Goal: Transaction & Acquisition: Purchase product/service

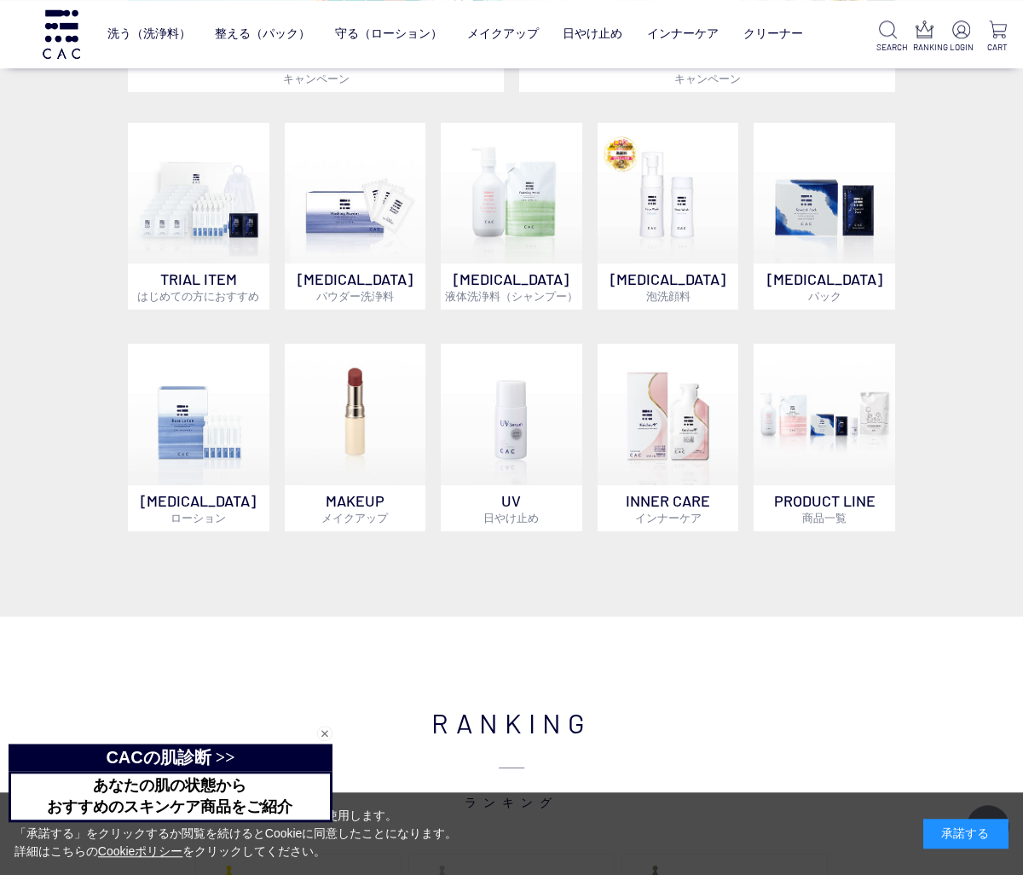
scroll to position [768, 0]
click at [348, 420] on img at bounding box center [355, 414] width 141 height 141
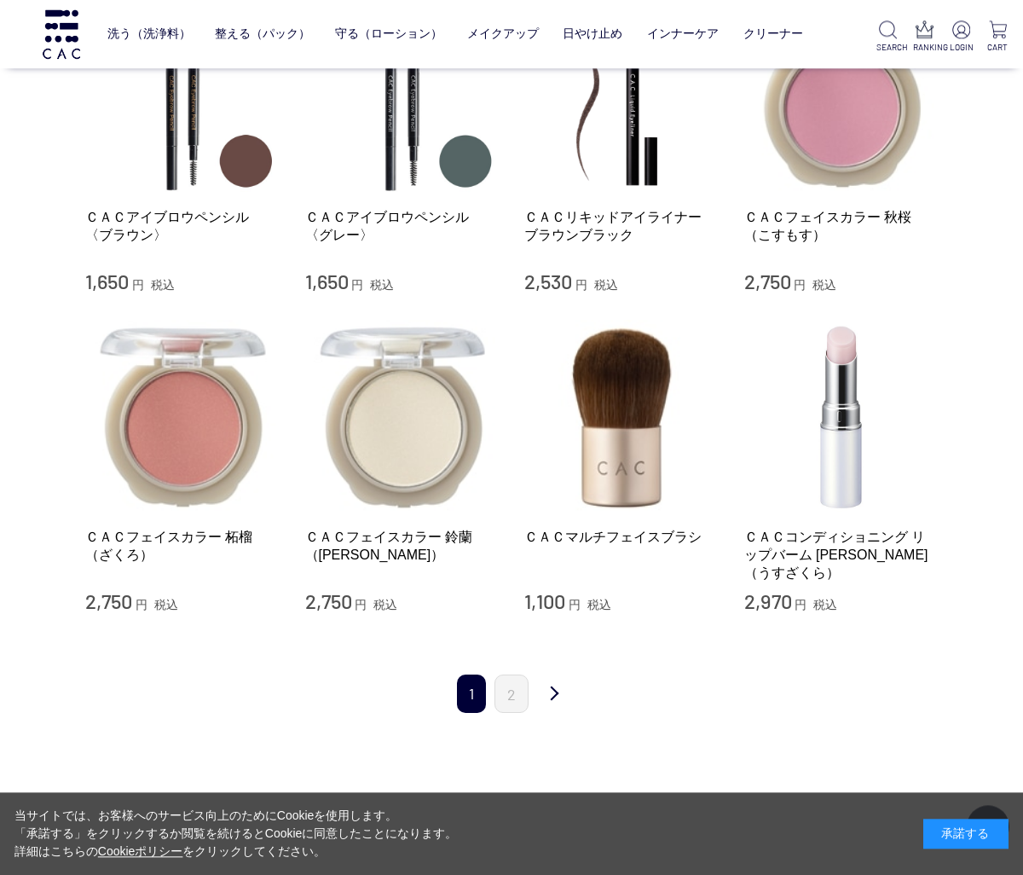
scroll to position [1453, 0]
click at [542, 674] on link "次" at bounding box center [554, 694] width 34 height 40
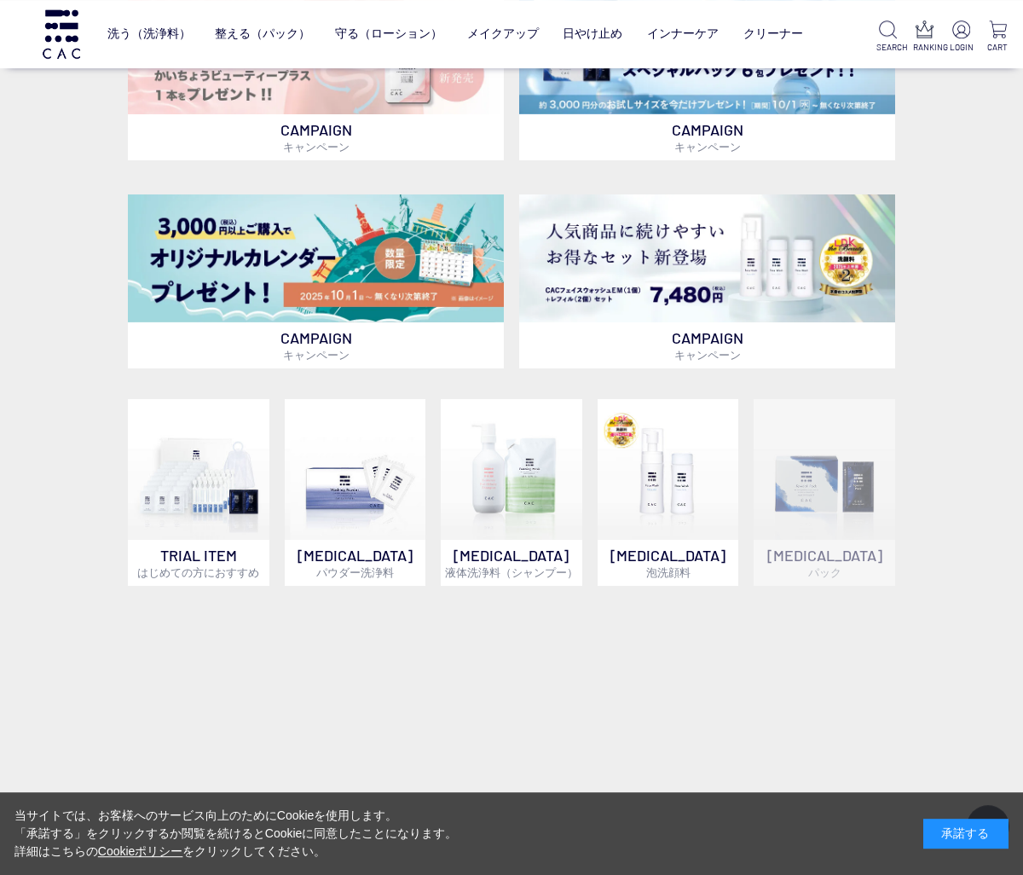
scroll to position [599, 0]
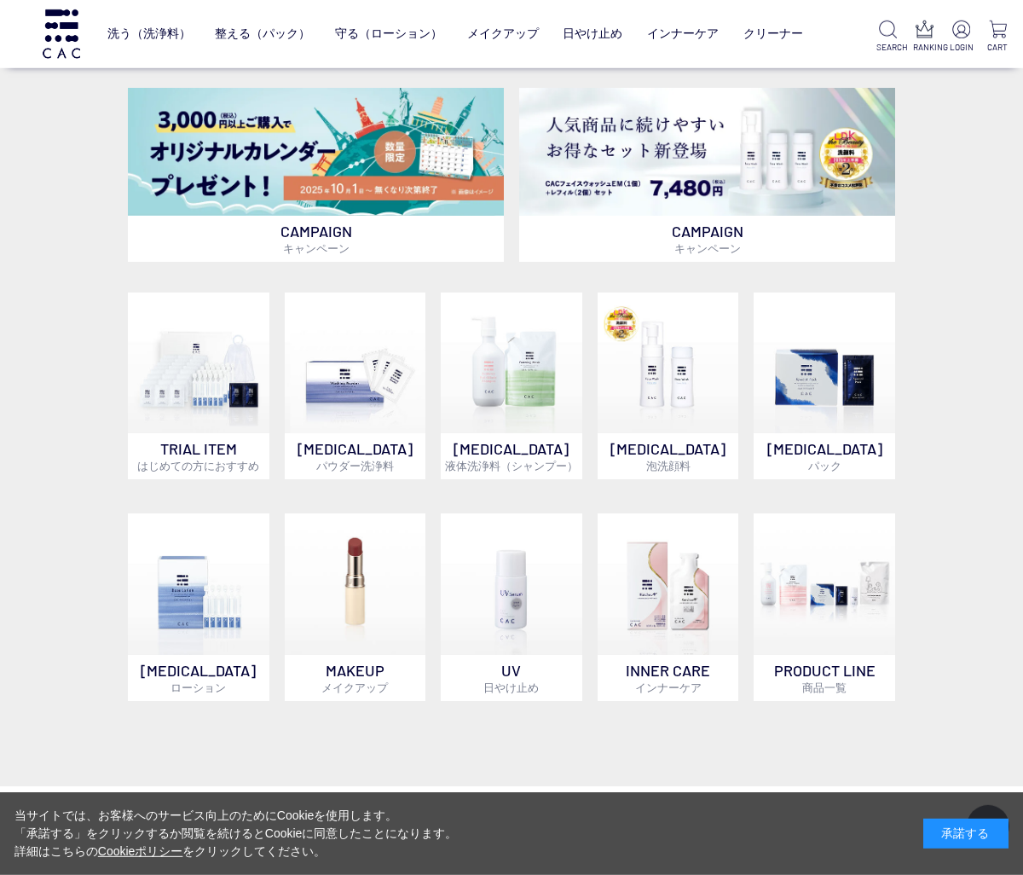
click at [198, 381] on img at bounding box center [198, 362] width 141 height 141
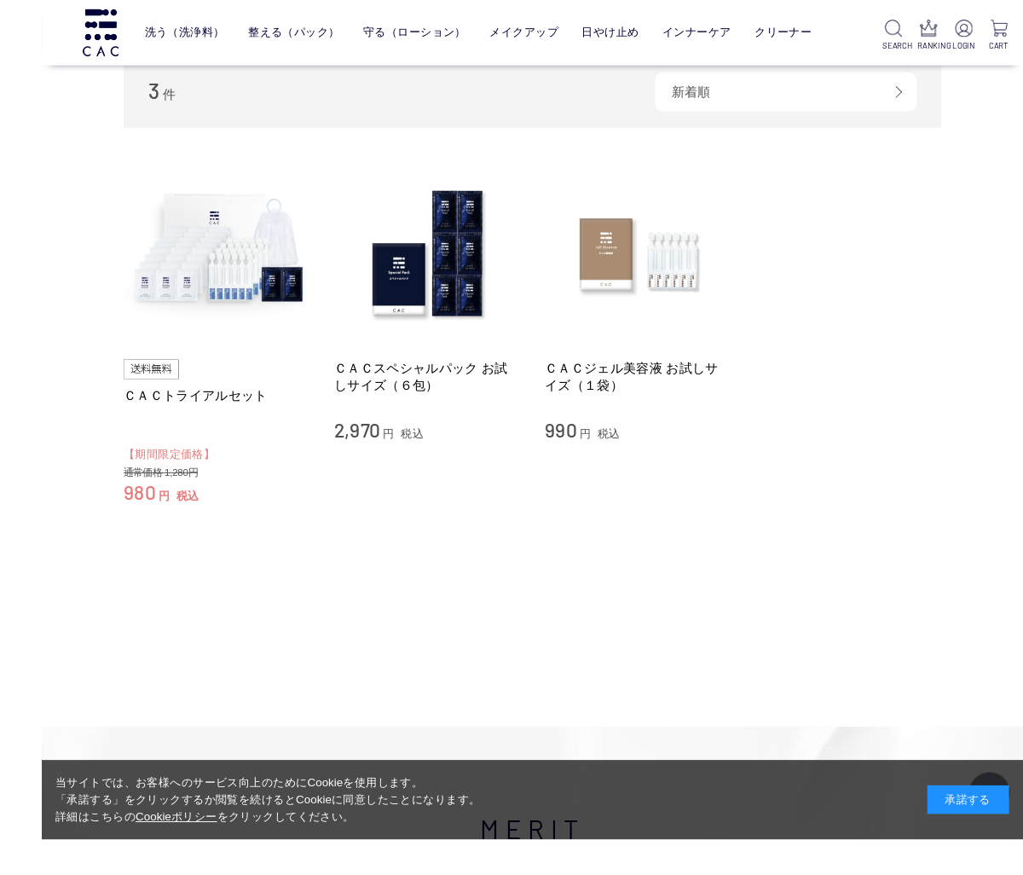
scroll to position [124, 0]
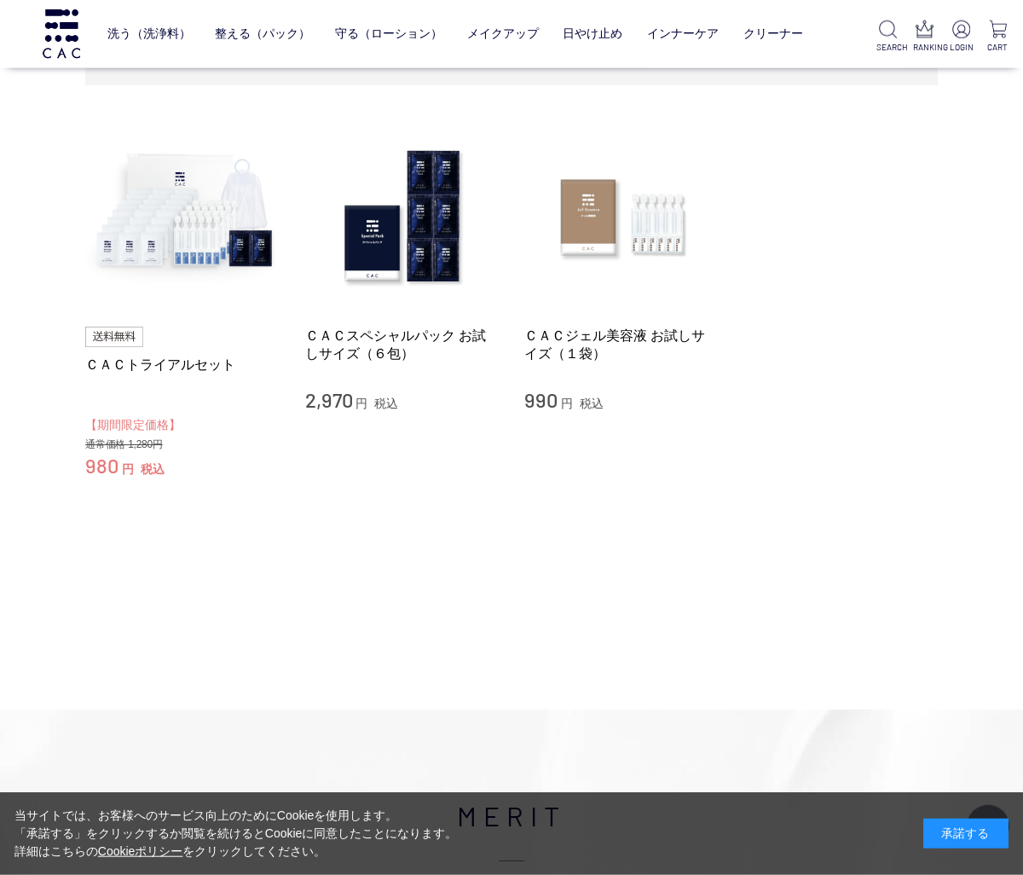
click at [175, 254] on img at bounding box center [182, 216] width 194 height 194
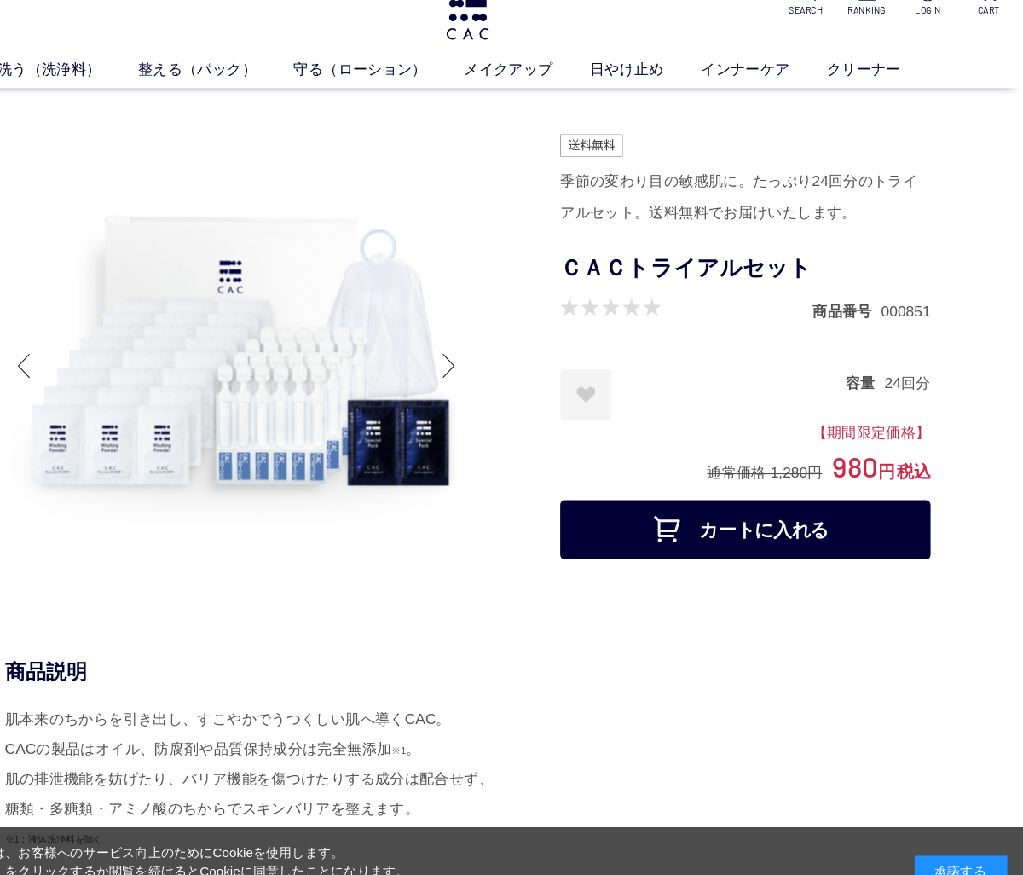
click at [726, 84] on link "インナーケア" at bounding box center [784, 94] width 116 height 20
